Goal: Complete application form: Complete application form

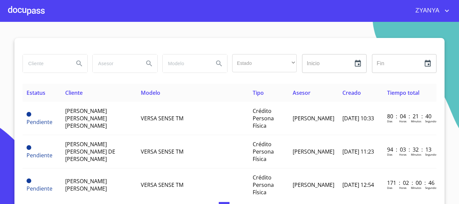
click at [40, 11] on div at bounding box center [26, 11] width 37 height 22
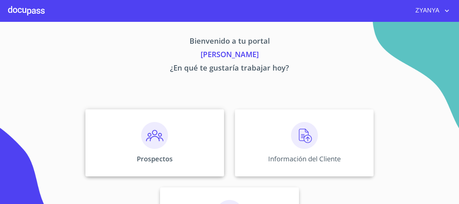
click at [147, 146] on img at bounding box center [154, 135] width 27 height 27
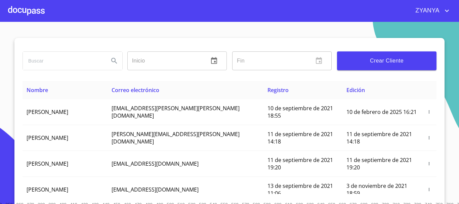
click at [70, 66] on input "search" at bounding box center [63, 61] width 81 height 18
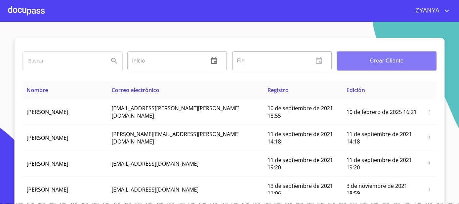
click at [370, 60] on span "Crear Cliente" at bounding box center [387, 60] width 89 height 9
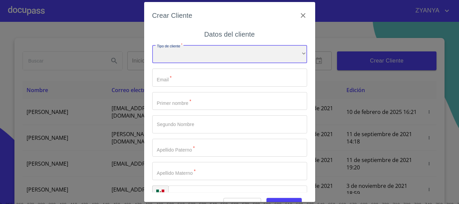
click at [213, 56] on div "​" at bounding box center [229, 54] width 155 height 18
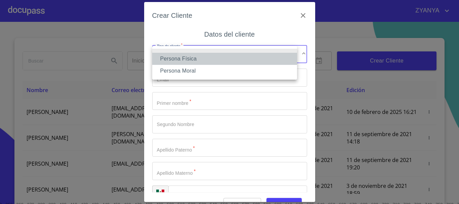
click at [213, 56] on li "Persona Física" at bounding box center [224, 59] width 145 height 12
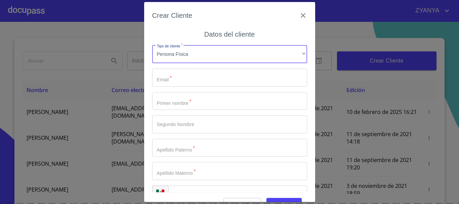
click at [202, 75] on input "Tipo de cliente   *" at bounding box center [229, 78] width 155 height 18
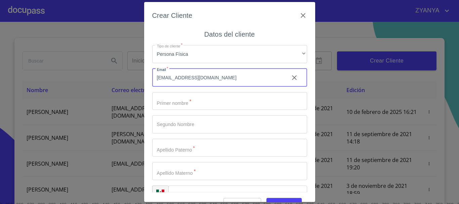
type input "[EMAIL_ADDRESS][DOMAIN_NAME]"
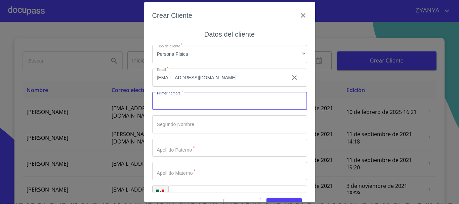
click at [214, 103] on input "Tipo de cliente   *" at bounding box center [229, 101] width 155 height 18
type input "[PERSON_NAME]"
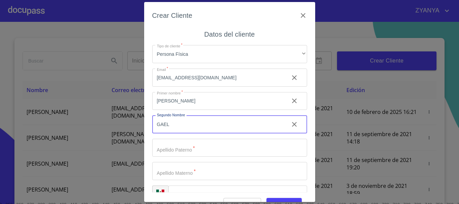
type input "GAEL"
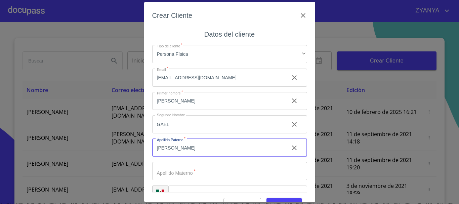
type input "[PERSON_NAME]"
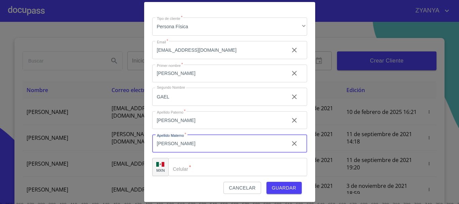
scroll to position [17, 0]
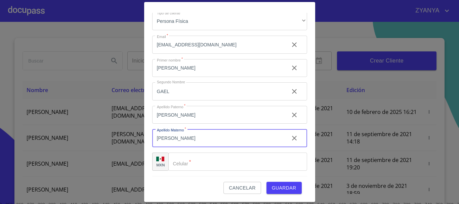
type input "[PERSON_NAME]"
click at [189, 162] on input "Tipo de cliente   *" at bounding box center [238, 162] width 139 height 18
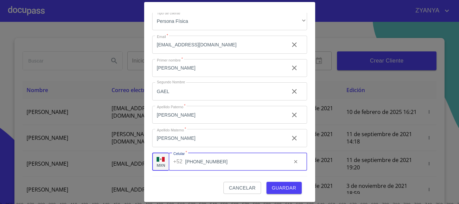
type input "[PHONE_NUMBER]"
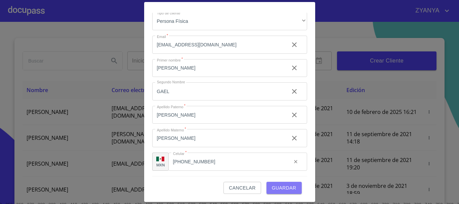
click at [281, 187] on span "Guardar" at bounding box center [284, 188] width 25 height 8
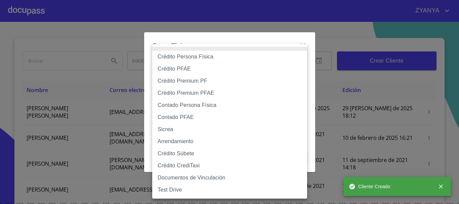
click at [182, 67] on body "ZYANYA Inicio ​ Fin ​ Crear Cliente Nombre Correo electrónico Registro Edición …" at bounding box center [229, 102] width 459 height 204
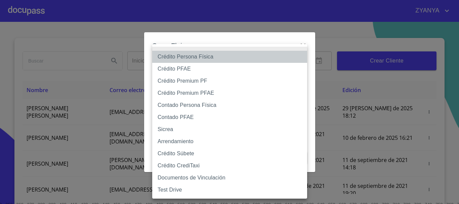
click at [188, 54] on li "Crédito Persona Física" at bounding box center [229, 57] width 155 height 12
type input "6009fb3c7d1714eb8809aa97"
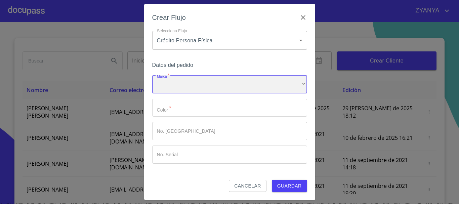
click at [215, 84] on div "​" at bounding box center [229, 84] width 155 height 18
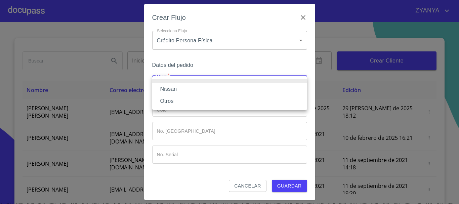
click at [214, 84] on li "Nissan" at bounding box center [229, 89] width 155 height 12
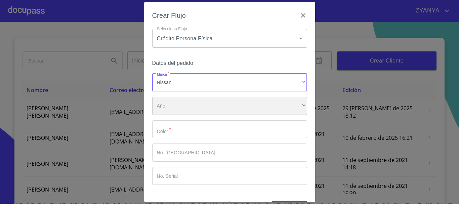
click at [203, 104] on div "​" at bounding box center [229, 106] width 155 height 18
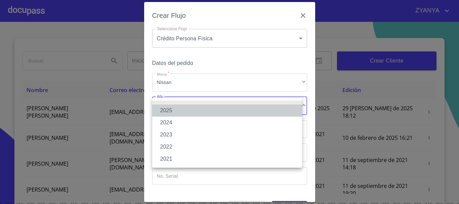
click at [197, 109] on li "2025" at bounding box center [227, 111] width 150 height 12
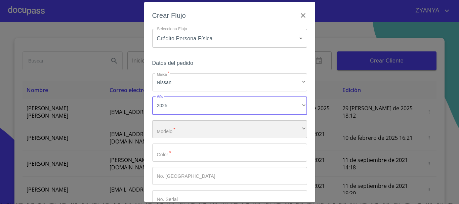
click at [197, 129] on div "​" at bounding box center [229, 129] width 155 height 18
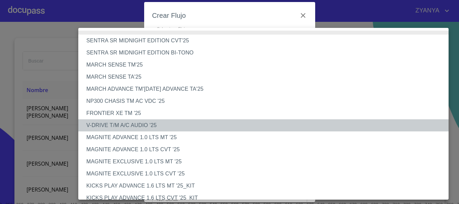
click at [143, 125] on li "V-DRIVE T/M A/C AUDIO '25" at bounding box center [266, 125] width 376 height 12
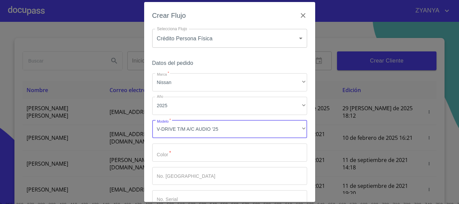
click at [188, 150] on input "Marca   *" at bounding box center [229, 153] width 155 height 18
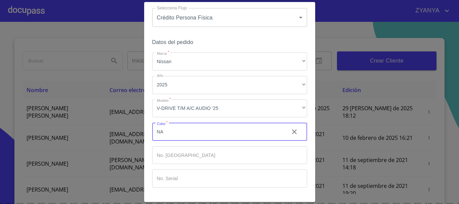
scroll to position [43, 0]
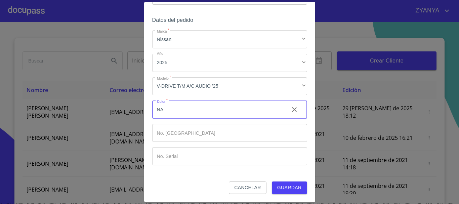
type input "NA"
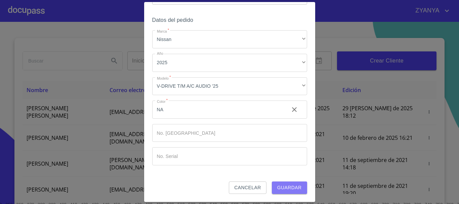
click at [287, 189] on span "Guardar" at bounding box center [289, 188] width 25 height 8
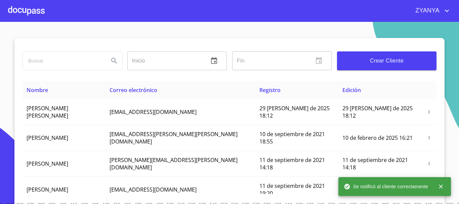
click at [38, 9] on div at bounding box center [26, 11] width 37 height 22
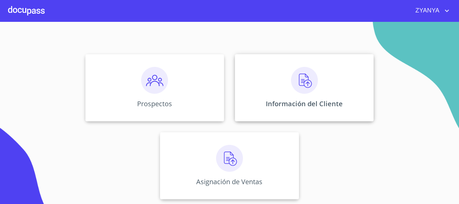
scroll to position [56, 0]
click at [266, 87] on div "Información del Cliente" at bounding box center [304, 86] width 139 height 67
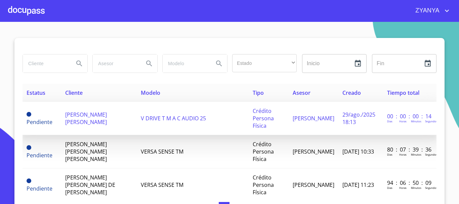
click at [83, 117] on span "[PERSON_NAME] [PERSON_NAME]" at bounding box center [86, 118] width 42 height 15
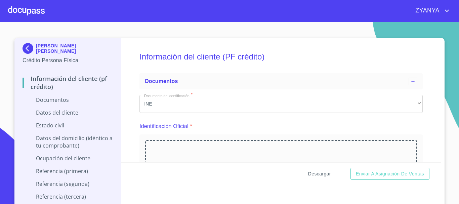
click at [321, 172] on span "Descargar" at bounding box center [319, 174] width 23 height 8
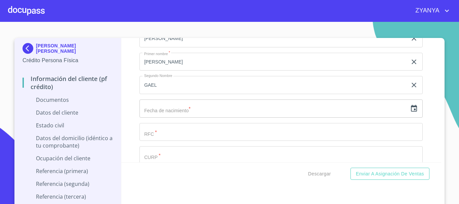
scroll to position [908, 0]
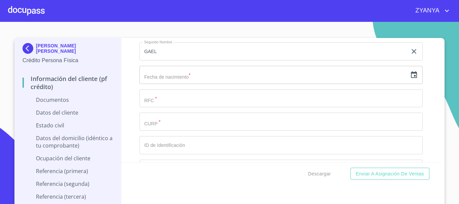
click at [173, 77] on input "text" at bounding box center [274, 75] width 268 height 18
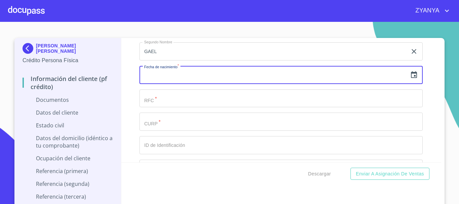
click at [410, 73] on icon "button" at bounding box center [414, 75] width 8 height 8
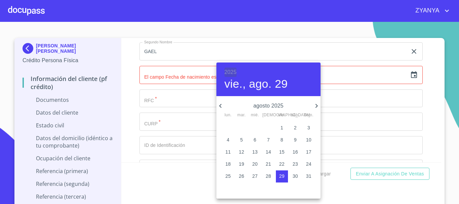
click at [228, 68] on h6 "2025" at bounding box center [231, 72] width 12 height 9
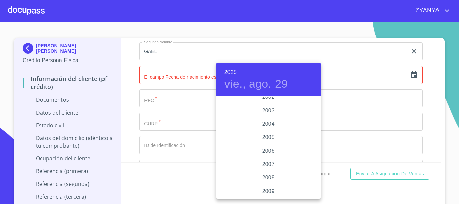
scroll to position [1009, 0]
click at [263, 128] on div "2002" at bounding box center [269, 130] width 104 height 13
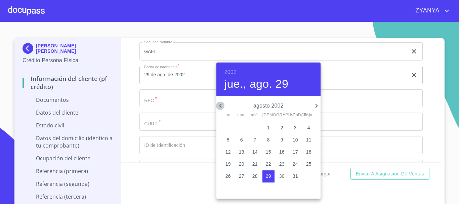
click at [219, 108] on icon "button" at bounding box center [221, 106] width 8 height 8
click at [282, 138] on p "12" at bounding box center [282, 140] width 5 height 7
type input "12 de [DATE]. de 2002"
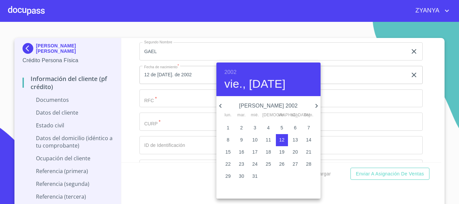
click at [178, 101] on div at bounding box center [229, 102] width 459 height 204
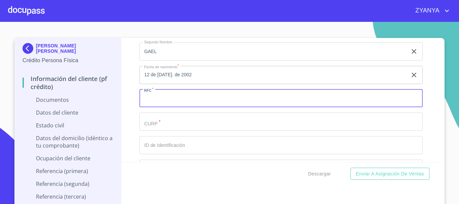
click at [178, 101] on input "Documento de identificación.   *" at bounding box center [282, 98] width 284 height 18
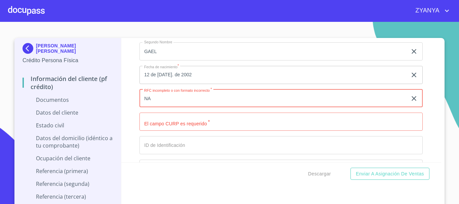
drag, startPoint x: 175, startPoint y: 101, endPoint x: 164, endPoint y: 63, distance: 39.7
click at [174, 97] on input "NA" at bounding box center [274, 98] width 268 height 18
type input "N"
type input "XAXX010101"
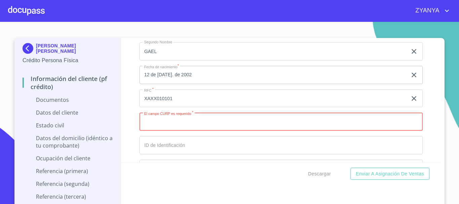
click at [189, 125] on input "Documento de identificación.   *" at bounding box center [282, 122] width 284 height 18
type input "GUVSO20712HJCTLNA3"
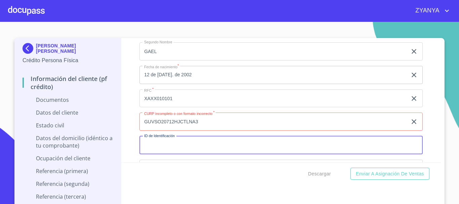
click at [197, 145] on input "Documento de identificación.   *" at bounding box center [282, 145] width 284 height 18
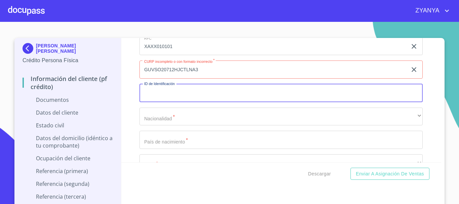
scroll to position [975, 0]
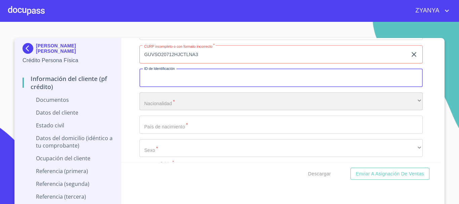
click at [181, 103] on div "​" at bounding box center [282, 101] width 284 height 18
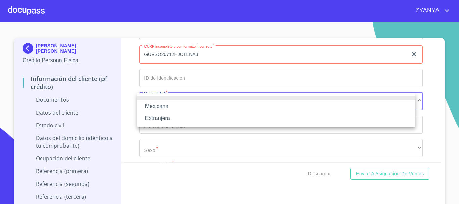
click at [181, 103] on li "Mexicana" at bounding box center [276, 106] width 279 height 12
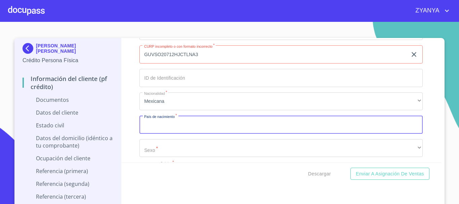
click at [180, 123] on input "Documento de identificación.   *" at bounding box center [282, 125] width 284 height 18
type input "[GEOGRAPHIC_DATA]"
click at [351, 168] on button "Enviar a Asignación de Ventas" at bounding box center [390, 174] width 79 height 12
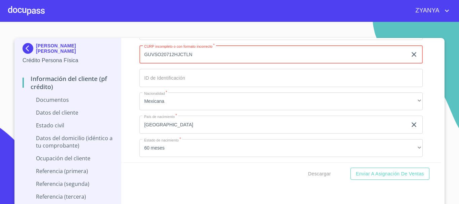
type input "GUVSO20712HJCTLN"
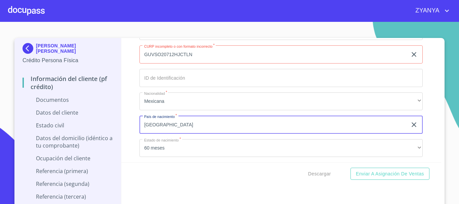
click at [181, 126] on input "[GEOGRAPHIC_DATA]" at bounding box center [274, 125] width 268 height 18
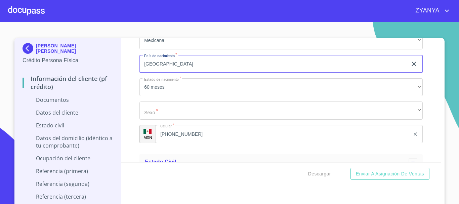
scroll to position [1043, 0]
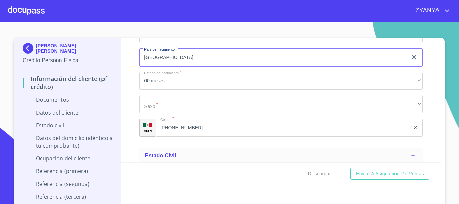
type input "[GEOGRAPHIC_DATA]"
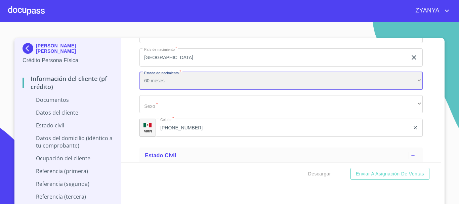
click at [184, 76] on div "60 meses" at bounding box center [282, 81] width 284 height 18
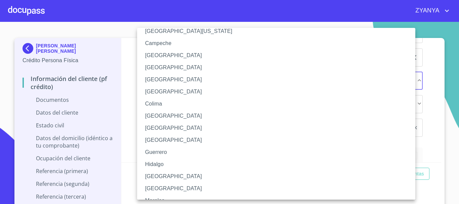
scroll to position [67, 0]
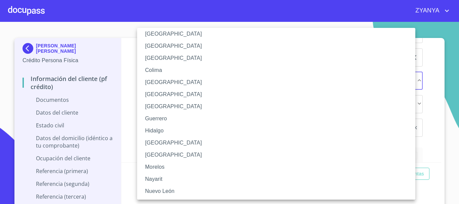
click at [172, 139] on li "[GEOGRAPHIC_DATA]" at bounding box center [279, 143] width 284 height 12
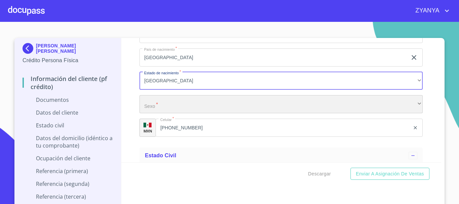
click at [193, 102] on div "​" at bounding box center [282, 104] width 284 height 18
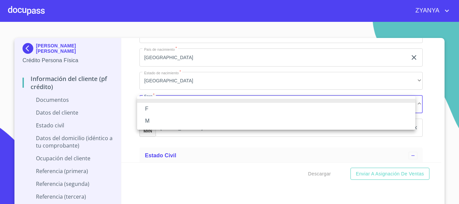
click at [155, 122] on li "M" at bounding box center [276, 121] width 279 height 12
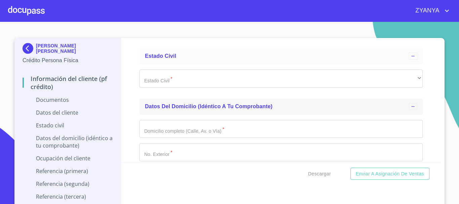
scroll to position [1144, 0]
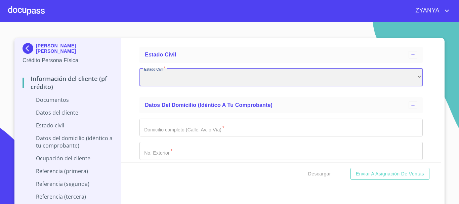
click at [196, 80] on div "​" at bounding box center [282, 77] width 284 height 18
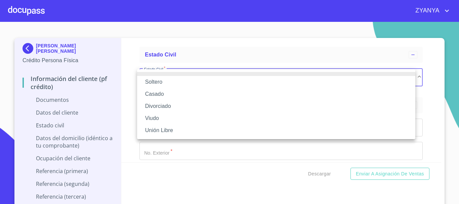
click at [181, 85] on li "Soltero" at bounding box center [276, 82] width 279 height 12
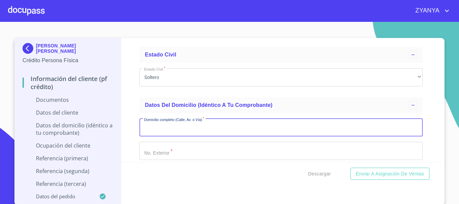
click at [181, 131] on input "Documento de identificación.   *" at bounding box center [282, 128] width 284 height 18
type input "NA"
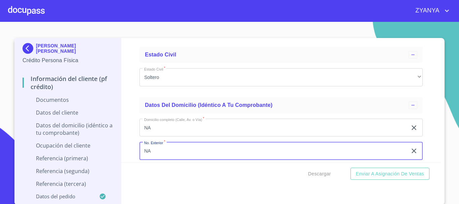
type input "NA"
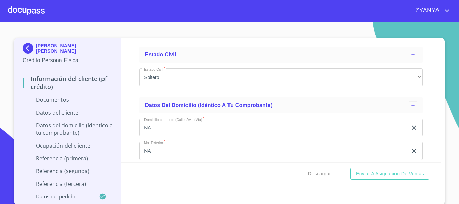
scroll to position [1218, 0]
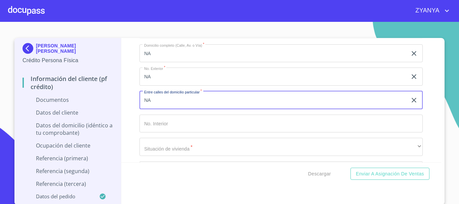
type input "NA"
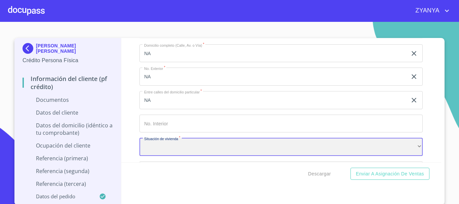
click at [179, 141] on div "​" at bounding box center [282, 147] width 284 height 18
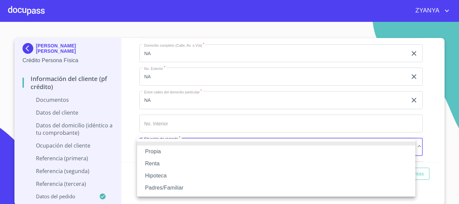
click at [162, 153] on li "Propia" at bounding box center [276, 152] width 279 height 12
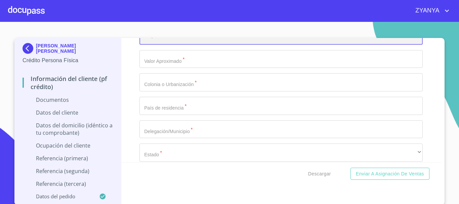
scroll to position [1319, 0]
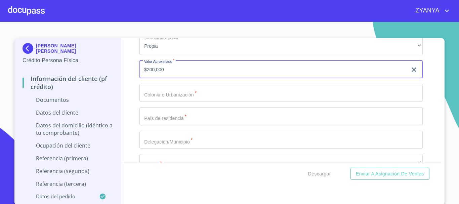
type input "$200,000"
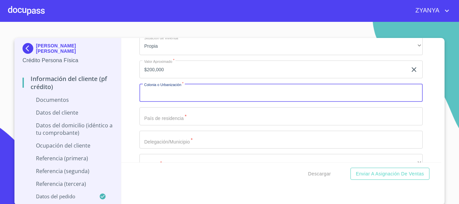
click at [193, 88] on input "Documento de identificación.   *" at bounding box center [282, 93] width 284 height 18
type input "NA"
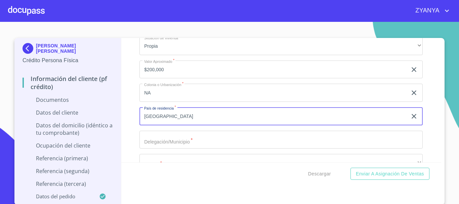
type input "[GEOGRAPHIC_DATA]"
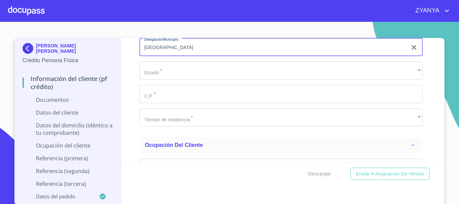
scroll to position [1420, 0]
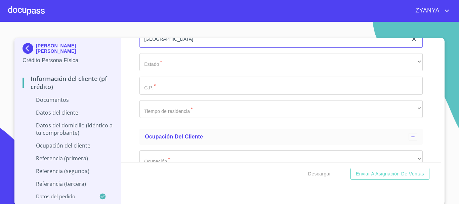
type input "[GEOGRAPHIC_DATA]"
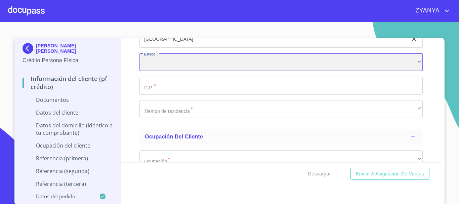
click at [202, 63] on div "​" at bounding box center [282, 62] width 284 height 18
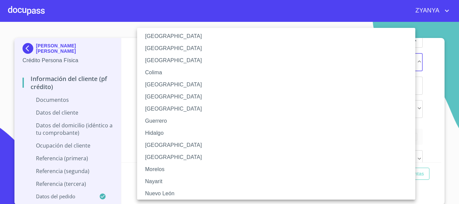
scroll to position [67, 0]
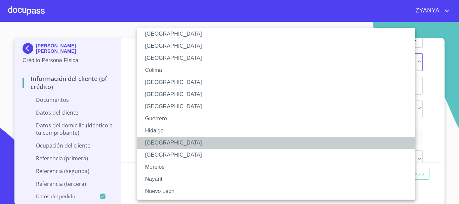
click at [169, 140] on li "[GEOGRAPHIC_DATA]" at bounding box center [279, 143] width 284 height 12
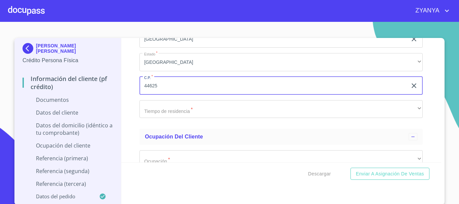
type input "44625"
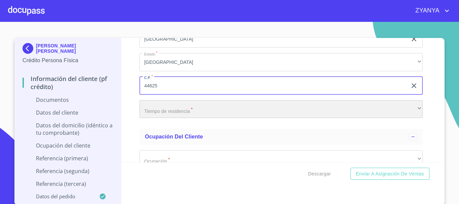
click at [213, 107] on div "​" at bounding box center [282, 109] width 284 height 18
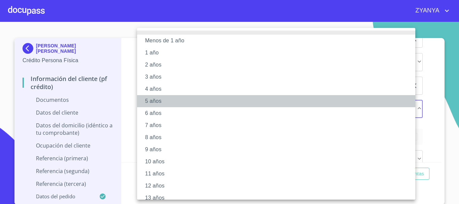
click at [165, 99] on li "5 años" at bounding box center [279, 101] width 284 height 12
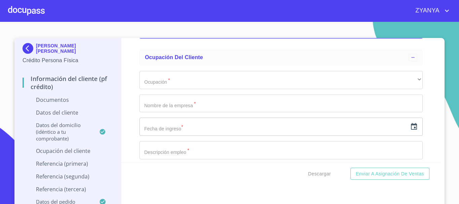
scroll to position [1521, 0]
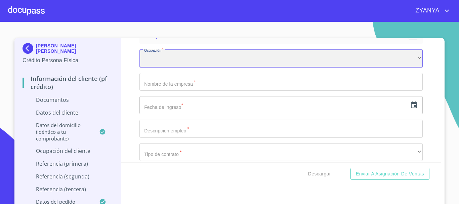
click at [211, 53] on div "​" at bounding box center [282, 58] width 284 height 18
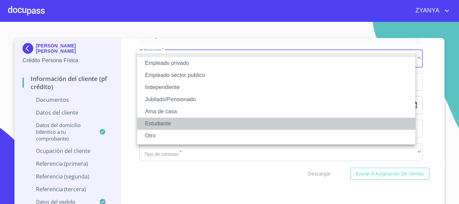
drag, startPoint x: 165, startPoint y: 122, endPoint x: 169, endPoint y: 112, distance: 10.7
click at [165, 121] on li "Estudiante" at bounding box center [276, 124] width 279 height 12
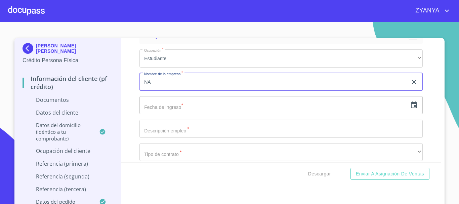
type input "NA"
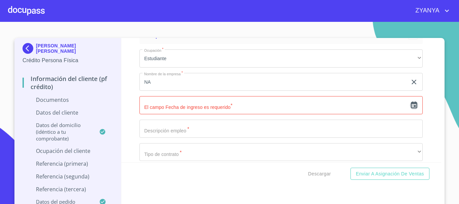
click at [410, 105] on icon "button" at bounding box center [414, 105] width 8 height 8
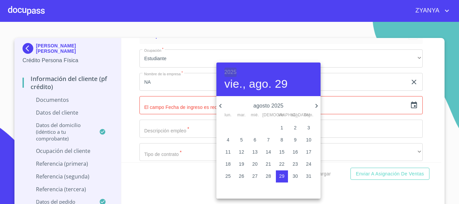
click at [233, 73] on h6 "2025" at bounding box center [231, 72] width 12 height 9
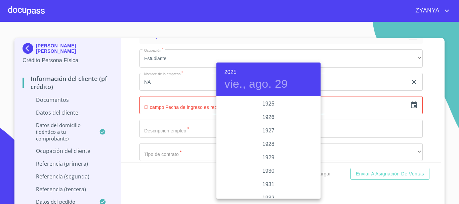
scroll to position [1305, 0]
click at [263, 119] on div "2023" at bounding box center [269, 117] width 104 height 13
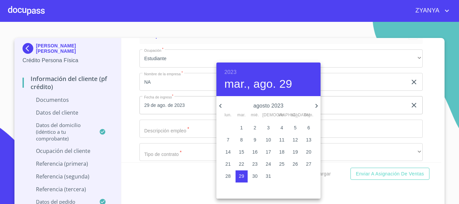
click at [254, 127] on p "2" at bounding box center [255, 127] width 3 height 7
type input "2 de ago. de 2023"
click at [198, 125] on div at bounding box center [229, 102] width 459 height 204
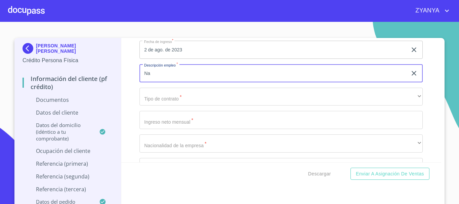
scroll to position [1588, 0]
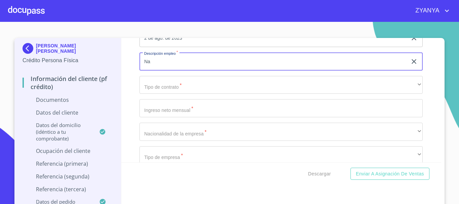
type input "Na"
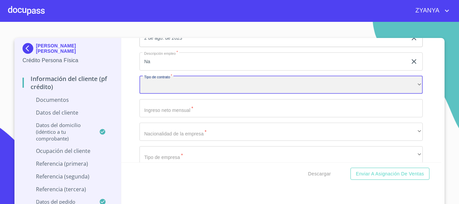
click at [210, 83] on div "​" at bounding box center [282, 85] width 284 height 18
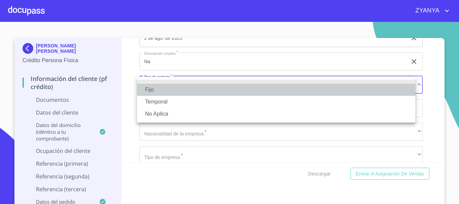
click at [209, 87] on li "Fijo" at bounding box center [276, 90] width 279 height 12
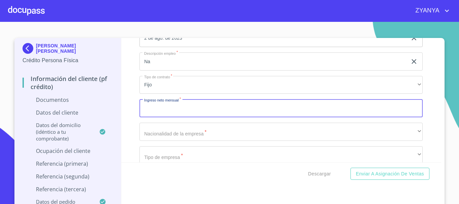
click at [229, 108] on input "Documento de identificación.   *" at bounding box center [282, 108] width 284 height 18
type input "10000"
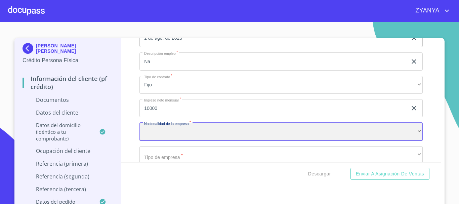
click at [223, 134] on div "​" at bounding box center [282, 132] width 284 height 18
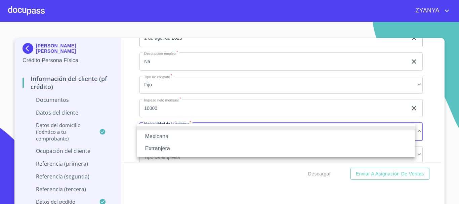
click at [221, 135] on li "Mexicana" at bounding box center [276, 137] width 279 height 12
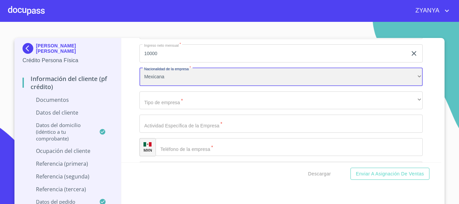
scroll to position [1655, 0]
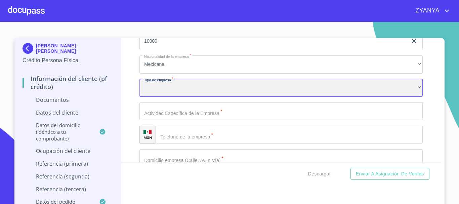
click at [231, 90] on div "​" at bounding box center [282, 88] width 284 height 18
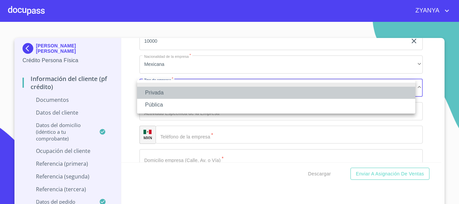
click at [202, 96] on li "Privada" at bounding box center [276, 93] width 279 height 12
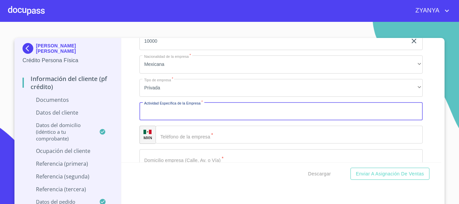
click at [210, 110] on input "Documento de identificación.   *" at bounding box center [282, 111] width 284 height 18
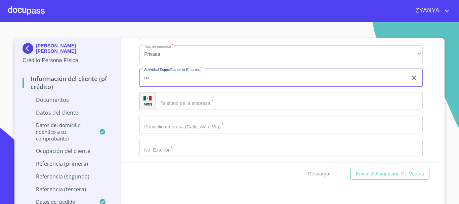
type input "na"
click at [241, 98] on input "Documento de identificación.   *" at bounding box center [289, 101] width 267 height 18
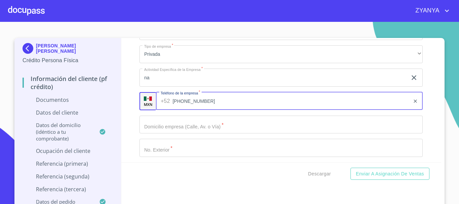
type input "[PHONE_NUMBER]"
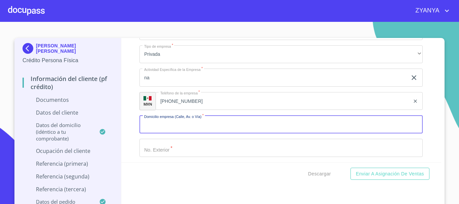
click at [205, 127] on input "Documento de identificación.   *" at bounding box center [282, 125] width 284 height 18
type input "na"
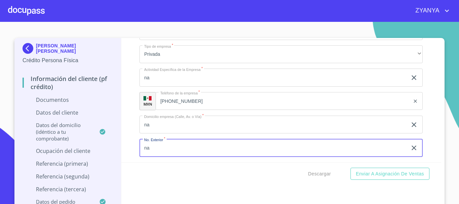
type input "na"
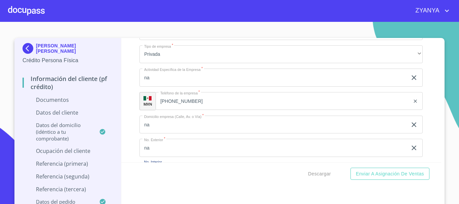
scroll to position [1760, 0]
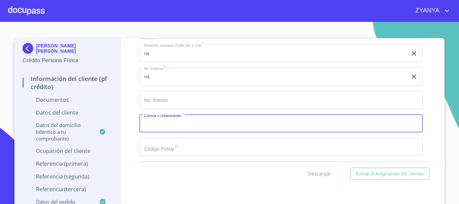
click at [205, 127] on input "Documento de identificación.   *" at bounding box center [282, 124] width 284 height 18
type input "na"
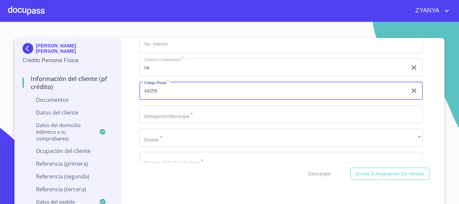
scroll to position [1827, 0]
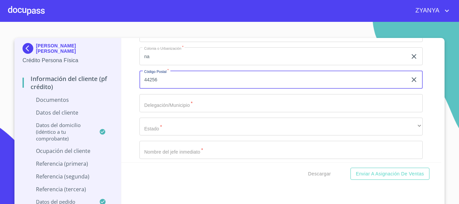
type input "44256"
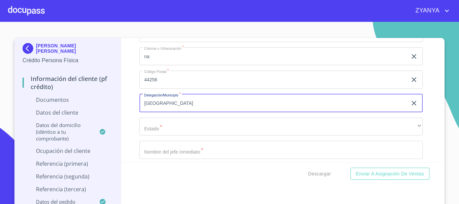
type input "[GEOGRAPHIC_DATA]"
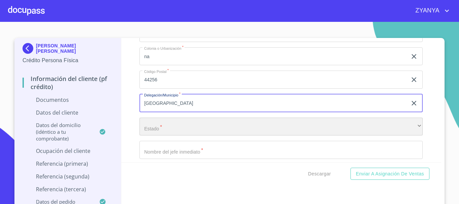
click at [273, 122] on div "​" at bounding box center [282, 127] width 284 height 18
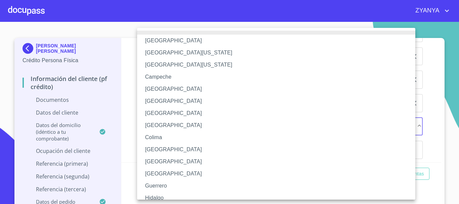
scroll to position [34, 0]
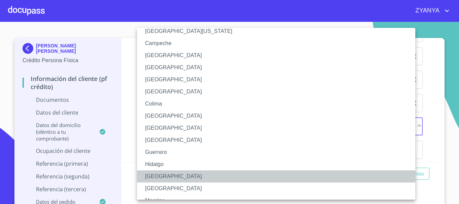
click at [186, 177] on li "[GEOGRAPHIC_DATA]" at bounding box center [279, 177] width 284 height 12
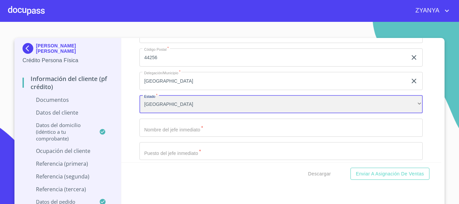
scroll to position [1861, 0]
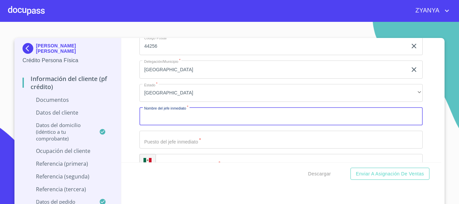
click at [220, 122] on input "Documento de identificación.   *" at bounding box center [282, 116] width 284 height 18
type input "na"
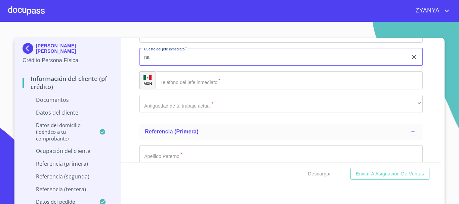
scroll to position [1962, 0]
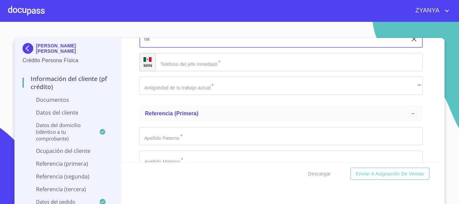
type input "na"
click at [187, 59] on input "Documento de identificación.   *" at bounding box center [289, 62] width 267 height 18
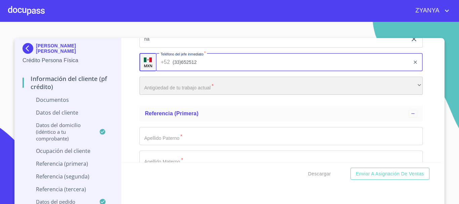
click at [240, 87] on div "​" at bounding box center [282, 86] width 284 height 18
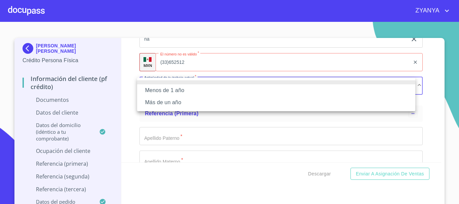
click at [224, 64] on div at bounding box center [229, 102] width 459 height 204
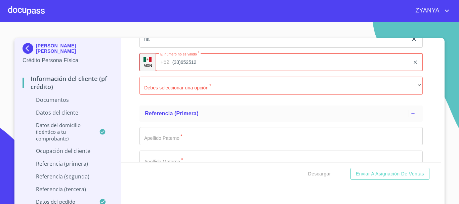
click at [223, 58] on input "(33)652512" at bounding box center [292, 62] width 238 height 18
type input "[PHONE_NUMBER]"
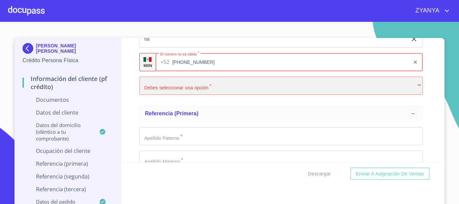
click at [248, 77] on div "​" at bounding box center [282, 86] width 284 height 18
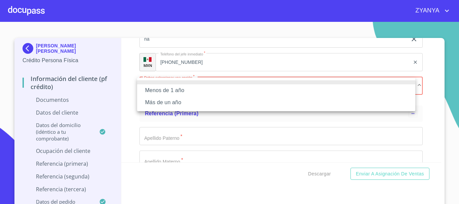
click at [174, 91] on li "Menos de 1 año" at bounding box center [276, 90] width 279 height 12
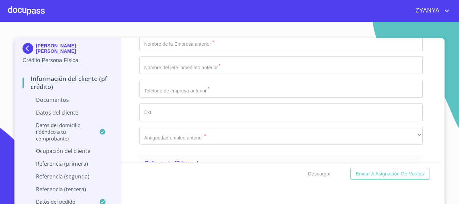
scroll to position [1996, 0]
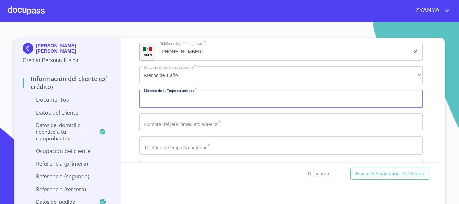
scroll to position [1962, 0]
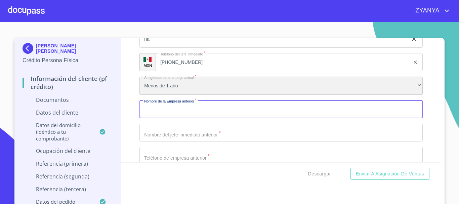
click at [205, 89] on div "Menos de 1 año" at bounding box center [282, 86] width 284 height 18
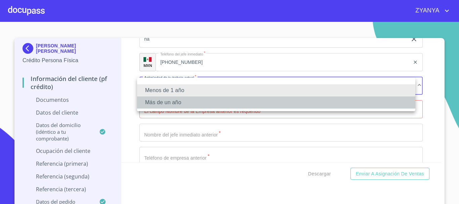
click at [190, 100] on li "Más de un año" at bounding box center [276, 103] width 279 height 12
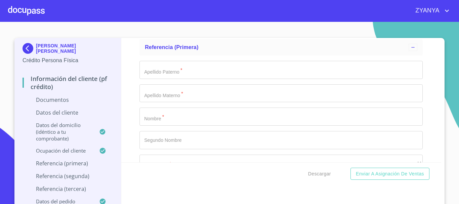
scroll to position [2029, 0]
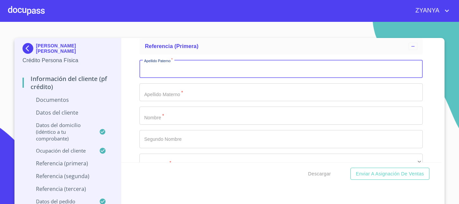
click at [196, 69] on input "Documento de identificación.   *" at bounding box center [282, 69] width 284 height 18
type input "na"
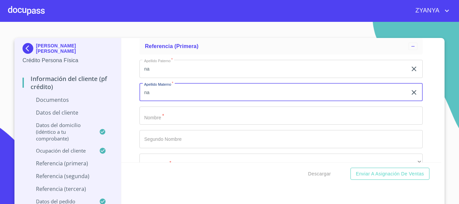
type input "na"
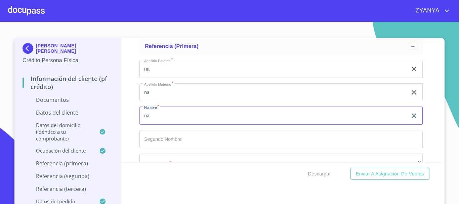
type input "na"
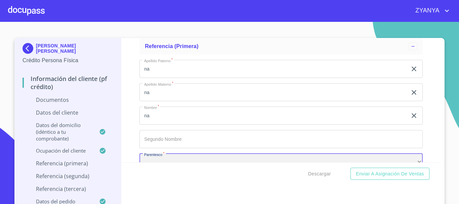
scroll to position [2039, 0]
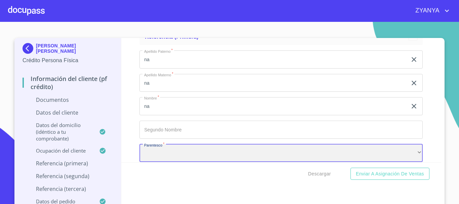
click at [223, 153] on div "​" at bounding box center [282, 153] width 284 height 18
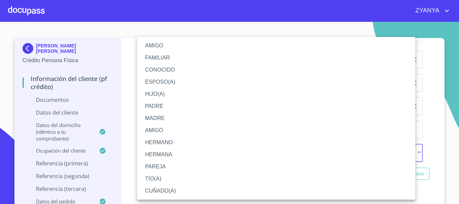
click at [177, 45] on li "AMIGO" at bounding box center [276, 46] width 279 height 12
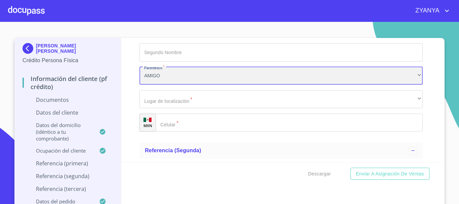
scroll to position [2106, 0]
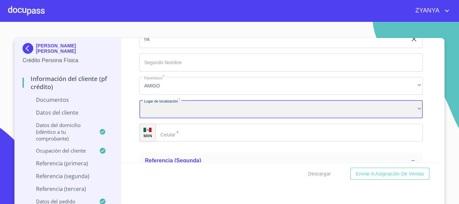
click at [240, 111] on div "​" at bounding box center [282, 109] width 284 height 18
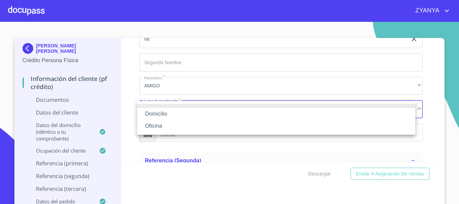
click at [236, 112] on li "Domicilio" at bounding box center [276, 114] width 279 height 12
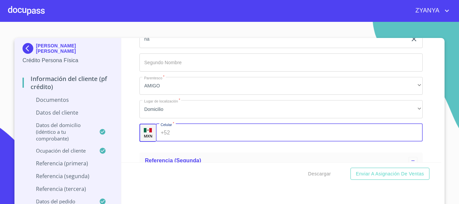
click at [216, 133] on input "Documento de identificación.   *" at bounding box center [298, 133] width 251 height 18
click at [312, 155] on div "Referencia (segunda)" at bounding box center [282, 161] width 284 height 16
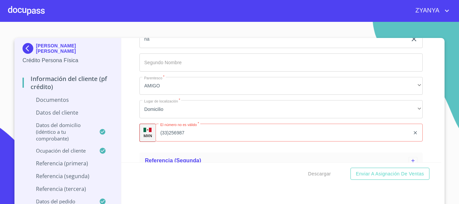
click at [261, 136] on input "(33)256987" at bounding box center [283, 133] width 255 height 18
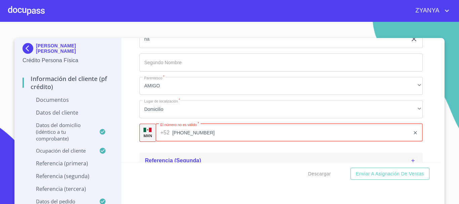
type input "[PHONE_NUMBER]"
click at [248, 160] on div "Referencia (segunda)" at bounding box center [277, 161] width 264 height 8
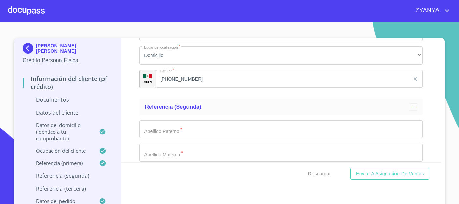
scroll to position [2207, 0]
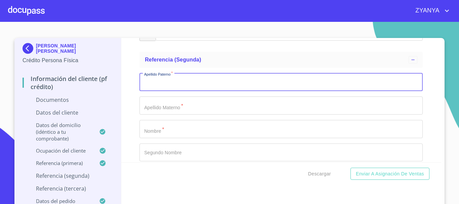
click at [232, 86] on input "Documento de identificación.   *" at bounding box center [282, 82] width 284 height 18
type input "na"
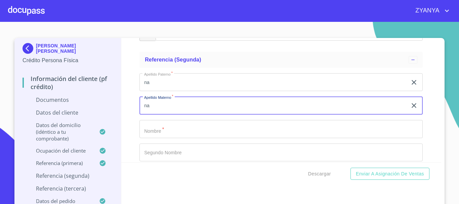
type input "na"
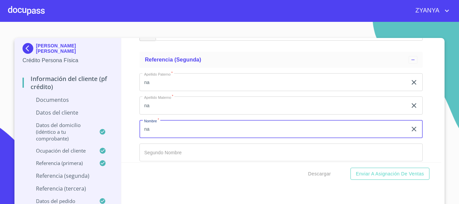
type input "na"
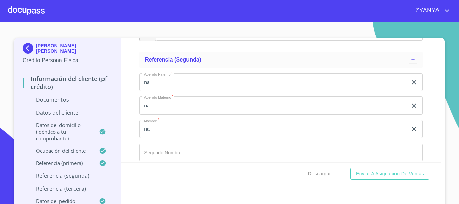
scroll to position [2283, 0]
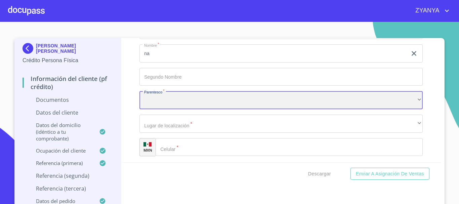
click at [225, 95] on div "​" at bounding box center [282, 100] width 284 height 18
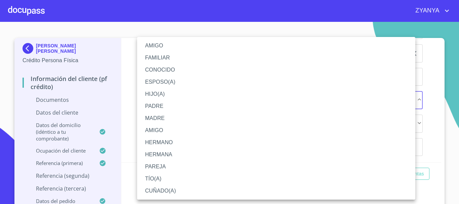
click at [160, 91] on li "HIJO(A)" at bounding box center [276, 94] width 279 height 12
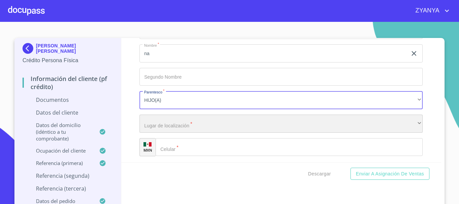
click at [173, 127] on div "​" at bounding box center [282, 124] width 284 height 18
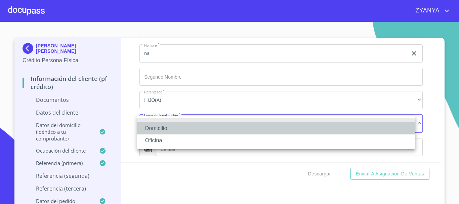
click at [173, 127] on li "Domicilio" at bounding box center [276, 128] width 279 height 12
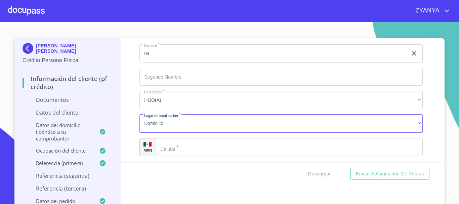
click at [180, 147] on input "Documento de identificación.   *" at bounding box center [289, 147] width 267 height 18
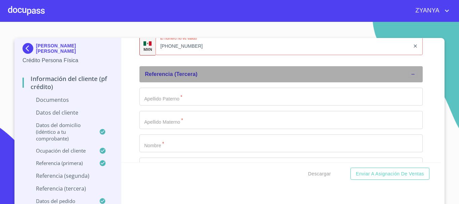
click at [291, 77] on div "Referencia (tercera)" at bounding box center [277, 74] width 264 height 8
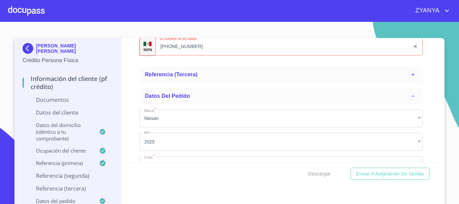
click at [239, 48] on input "[PHONE_NUMBER]" at bounding box center [283, 47] width 255 height 18
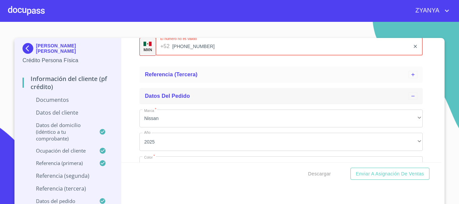
type input "[PHONE_NUMBER]"
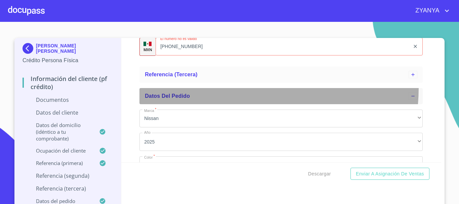
click at [224, 88] on div "Datos del pedido" at bounding box center [282, 96] width 284 height 16
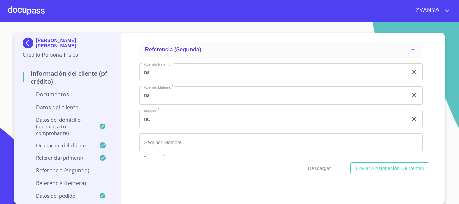
scroll to position [2328, 0]
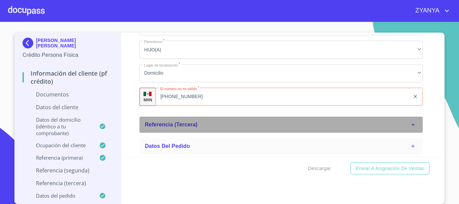
click at [411, 124] on icon at bounding box center [413, 124] width 5 height 5
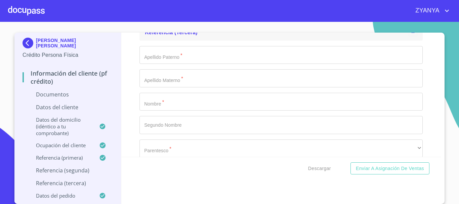
scroll to position [2395, 0]
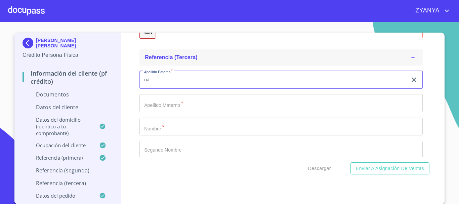
type input "na"
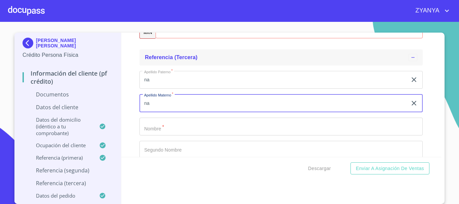
type input "na"
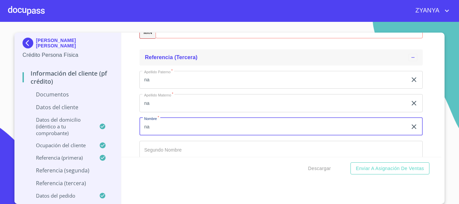
type input "na"
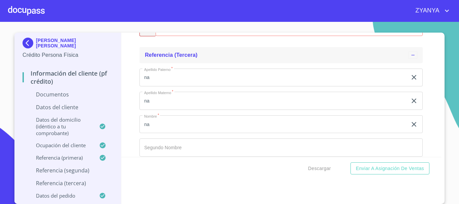
scroll to position [2474, 0]
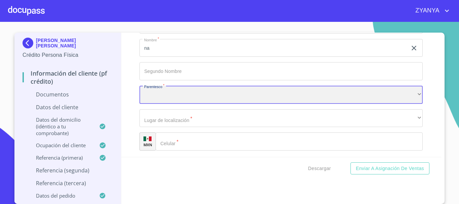
click at [229, 91] on div "​" at bounding box center [282, 95] width 284 height 18
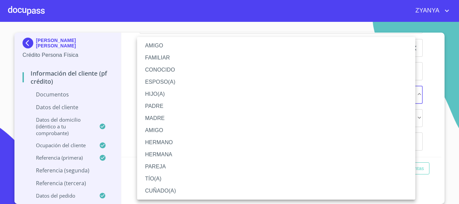
click at [162, 42] on li "AMIGO" at bounding box center [276, 46] width 279 height 12
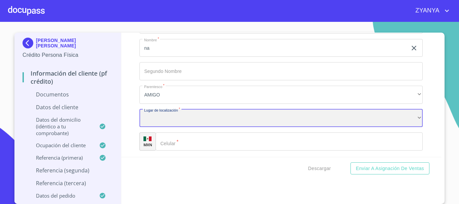
click at [202, 119] on div "​" at bounding box center [282, 118] width 284 height 18
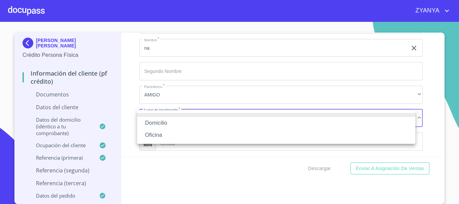
click at [172, 120] on li "Domicilio" at bounding box center [276, 123] width 279 height 12
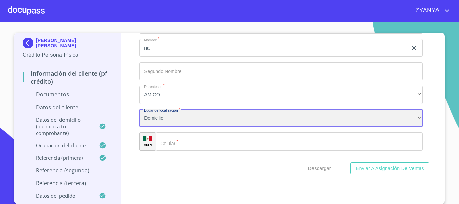
scroll to position [2497, 0]
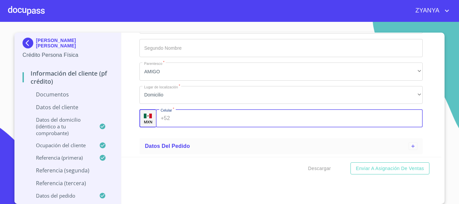
click at [207, 113] on input "Documento de identificación.   *" at bounding box center [298, 118] width 251 height 18
click at [236, 137] on ul "Datos del pedido" at bounding box center [282, 147] width 284 height 22
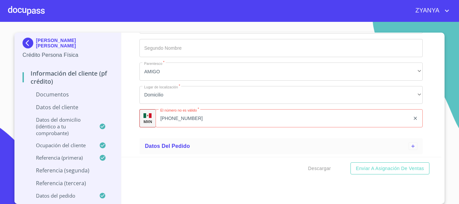
click at [219, 119] on input "[PHONE_NUMBER]" at bounding box center [283, 118] width 255 height 18
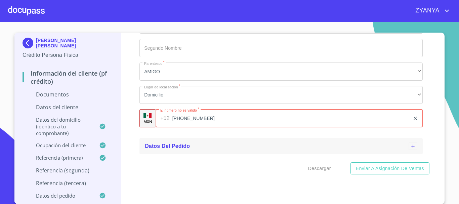
type input "[PHONE_NUMBER]"
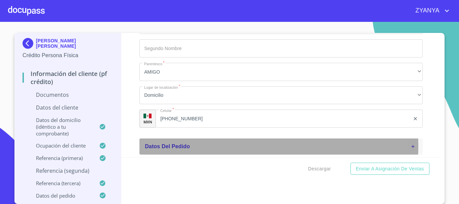
click at [243, 146] on div "Datos del pedido" at bounding box center [277, 147] width 264 height 8
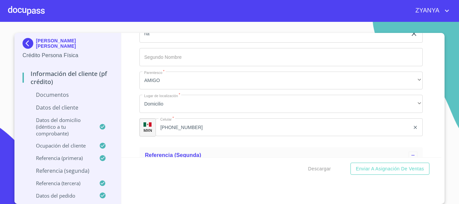
scroll to position [2115, 0]
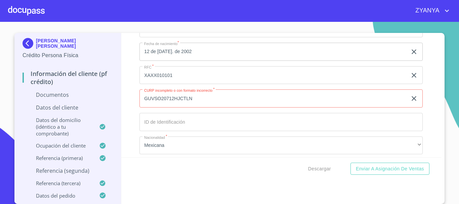
scroll to position [937, 0]
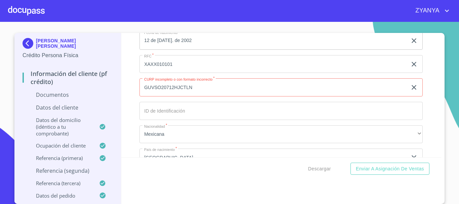
click at [191, 83] on input "GUVSO20712HJCTLN" at bounding box center [274, 87] width 268 height 18
type input "GUVS020712HJCTLNA3"
click at [421, 77] on div "Información del cliente (PF crédito) Documentos Documento de identificación.   …" at bounding box center [281, 95] width 321 height 124
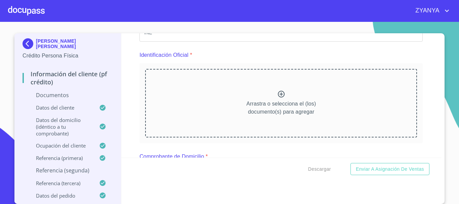
scroll to position [67, 0]
click at [285, 95] on div "Arrastra o selecciona el (los) documento(s) para agregar" at bounding box center [281, 102] width 272 height 69
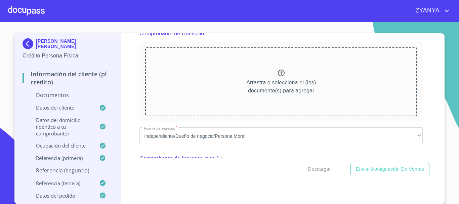
scroll to position [370, 0]
click at [277, 74] on icon at bounding box center [281, 73] width 8 height 8
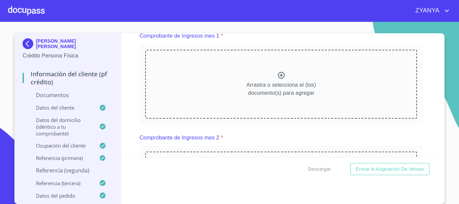
scroll to position [673, 0]
click at [266, 84] on div "Arrastra o selecciona el (los) documento(s) para agregar" at bounding box center [281, 83] width 272 height 69
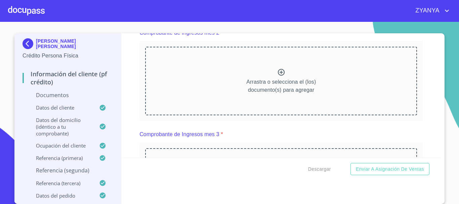
scroll to position [975, 0]
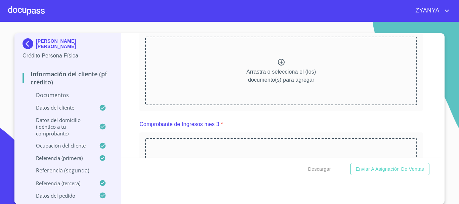
click at [255, 74] on div "Arrastra o selecciona el (los) documento(s) para agregar" at bounding box center [281, 71] width 272 height 69
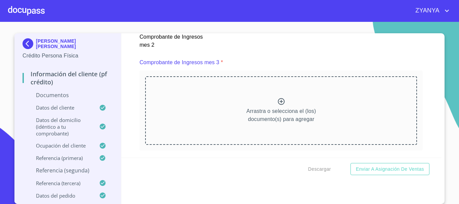
scroll to position [1245, 0]
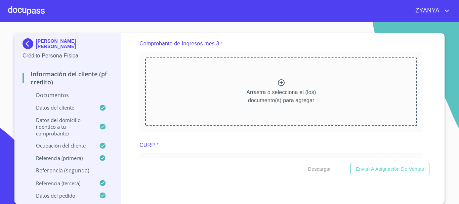
click at [300, 102] on p "Arrastra o selecciona el (los) documento(s) para agregar" at bounding box center [282, 96] width 70 height 16
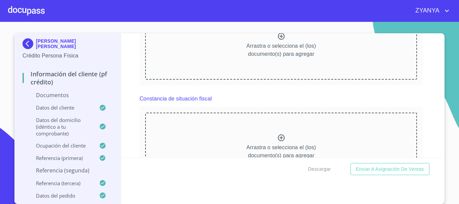
scroll to position [1547, 0]
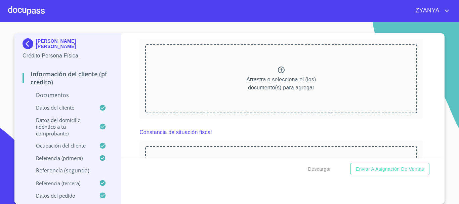
click at [271, 80] on div "Arrastra o selecciona el (los) documento(s) para agregar" at bounding box center [281, 78] width 272 height 69
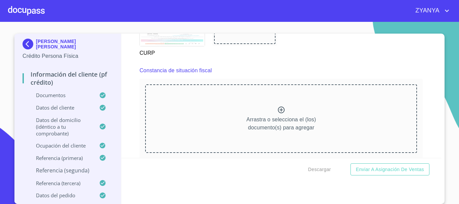
scroll to position [1783, 0]
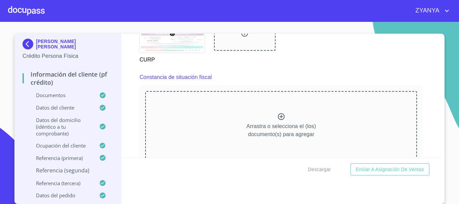
click at [287, 125] on div "Arrastra o selecciona el (los) documento(s) para agregar" at bounding box center [281, 125] width 272 height 69
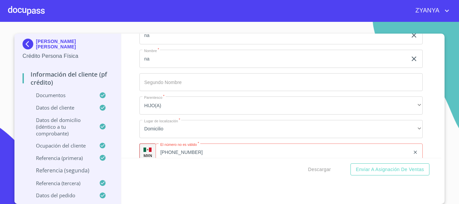
scroll to position [3599, 0]
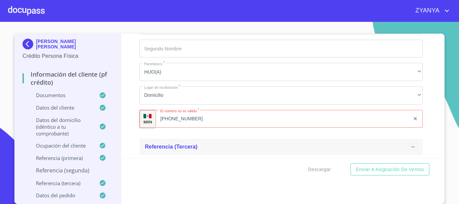
click at [226, 123] on input "[PHONE_NUMBER]" at bounding box center [283, 119] width 255 height 18
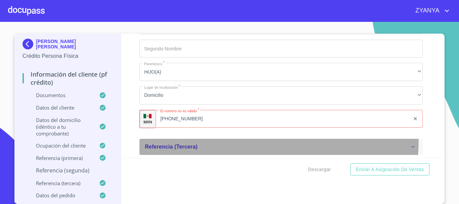
click at [219, 148] on div "Referencia (tercera)" at bounding box center [282, 147] width 284 height 16
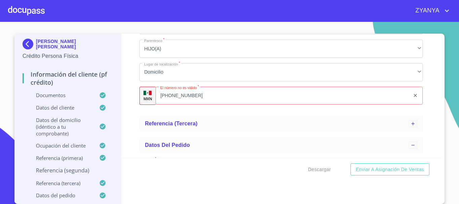
scroll to position [3616, 0]
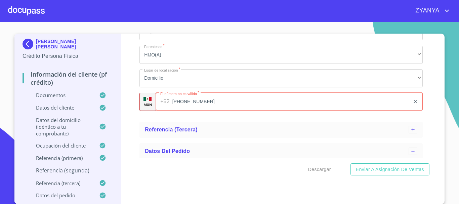
click at [234, 111] on input "[PHONE_NUMBER]" at bounding box center [292, 102] width 238 height 18
type input "[PHONE_NUMBER]"
click at [212, 134] on div "Referencia (tercera)" at bounding box center [277, 130] width 264 height 8
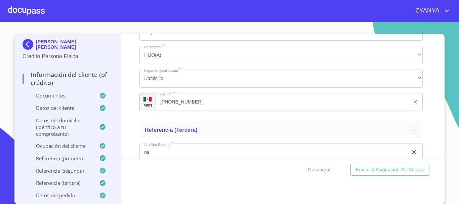
scroll to position [3717, 0]
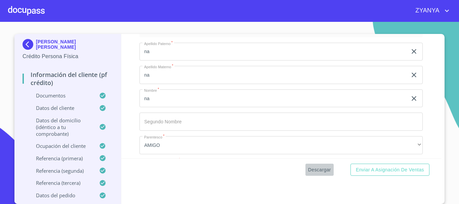
click at [328, 172] on span "Descargar" at bounding box center [319, 170] width 23 height 8
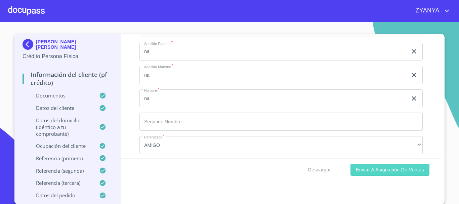
click at [366, 173] on span "Enviar a Asignación de Ventas" at bounding box center [390, 170] width 68 height 8
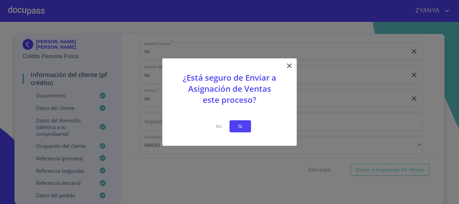
click at [249, 127] on button "Si" at bounding box center [241, 126] width 22 height 12
